Goal: Information Seeking & Learning: Learn about a topic

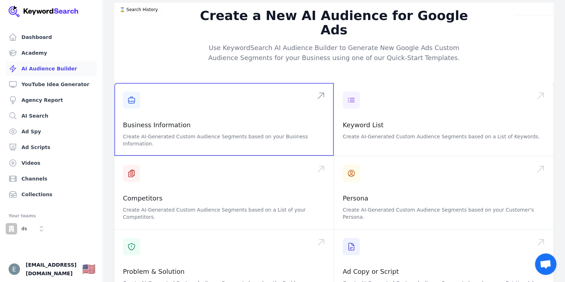
click at [233, 117] on span at bounding box center [223, 119] width 219 height 73
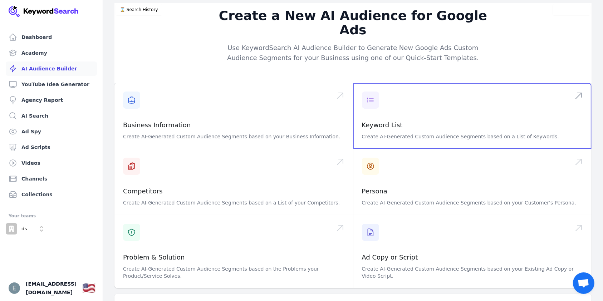
click at [436, 84] on span at bounding box center [472, 116] width 238 height 66
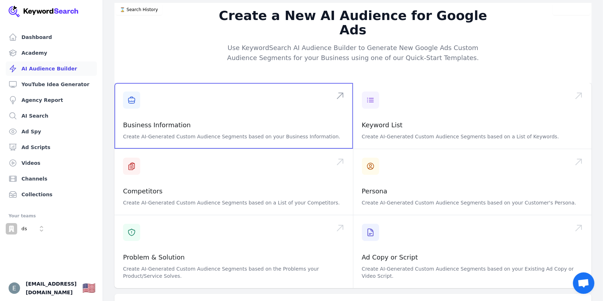
click at [168, 107] on span at bounding box center [233, 116] width 238 height 66
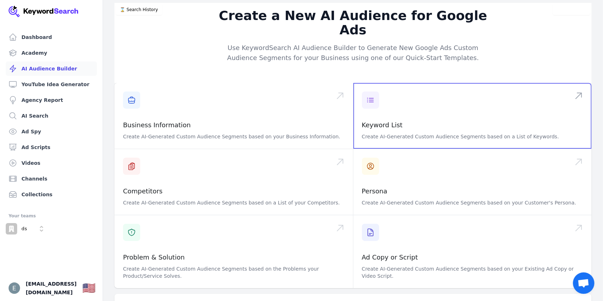
click at [412, 106] on span at bounding box center [472, 116] width 238 height 66
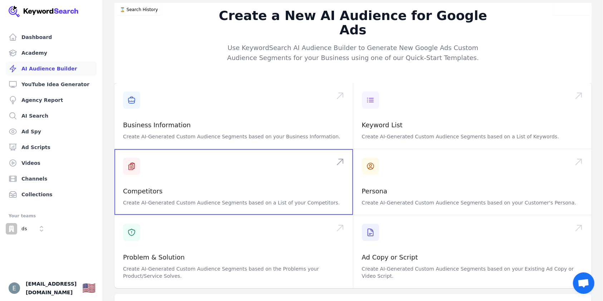
click at [204, 170] on span at bounding box center [233, 182] width 238 height 66
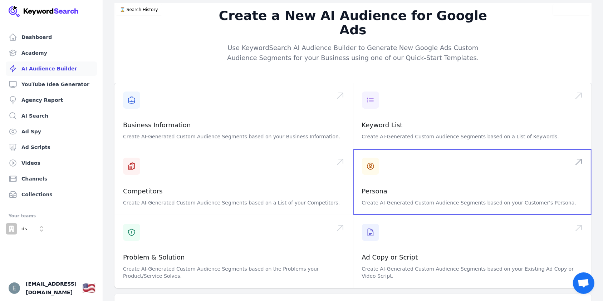
click at [405, 170] on span at bounding box center [472, 182] width 238 height 66
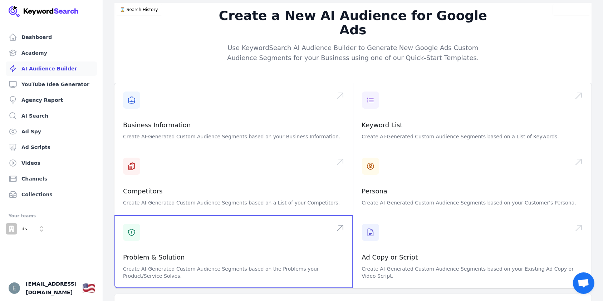
click at [187, 230] on span at bounding box center [233, 251] width 238 height 73
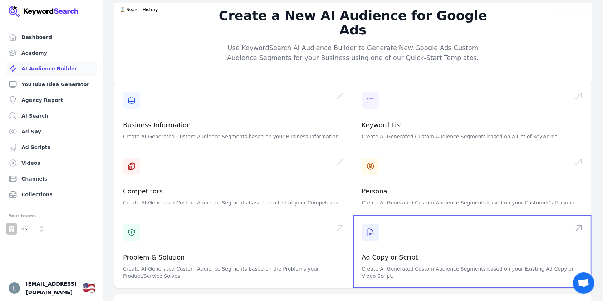
click at [418, 228] on span at bounding box center [472, 251] width 238 height 73
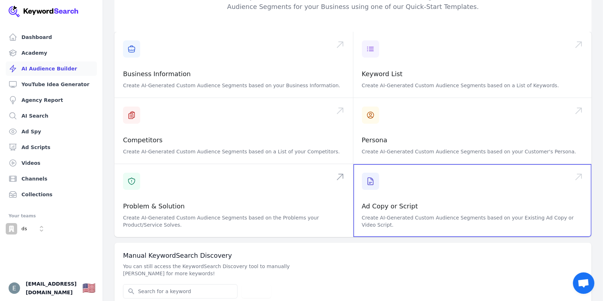
scroll to position [54, 0]
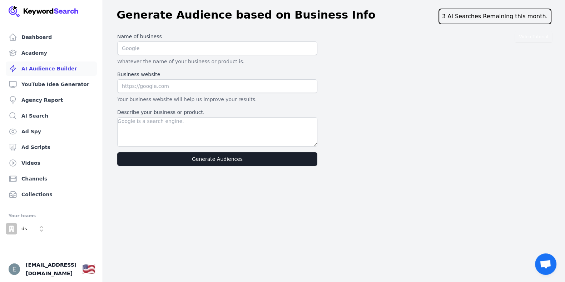
click at [48, 68] on link "AI Audience Builder" at bounding box center [51, 68] width 91 height 14
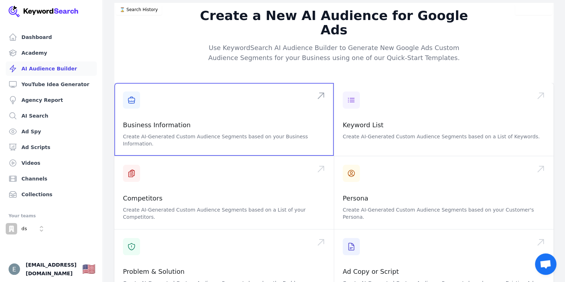
click at [237, 120] on span at bounding box center [223, 119] width 219 height 73
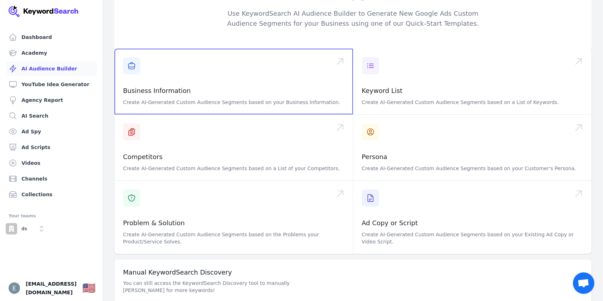
scroll to position [54, 0]
